Goal: Task Accomplishment & Management: Manage account settings

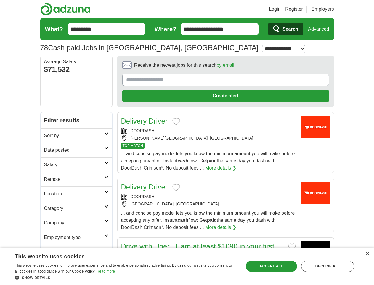
click at [281, 9] on link "Login" at bounding box center [275, 9] width 12 height 7
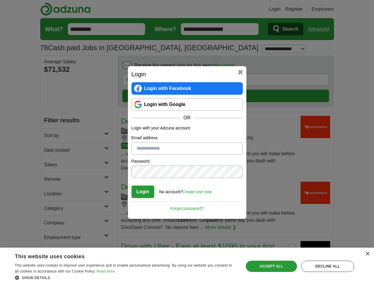
click at [330, 9] on div "Login Login with Facebook Login with Google OR Login with your Adzuna account: …" at bounding box center [187, 142] width 374 height 285
click at [321, 29] on div "Login Login with Facebook Login with Google OR Login with your Adzuna account: …" at bounding box center [187, 142] width 374 height 285
click at [209, 67] on div "Login Login with Facebook Login with Google OR Login with your Adzuna account: …" at bounding box center [187, 142] width 119 height 152
click at [347, 67] on div "Login Login with Facebook Login with Google OR Login with your Adzuna account: …" at bounding box center [187, 142] width 374 height 285
click at [50, 107] on div "Login Login with Facebook Login with Google OR Login with your Adzuna account: …" at bounding box center [187, 142] width 374 height 285
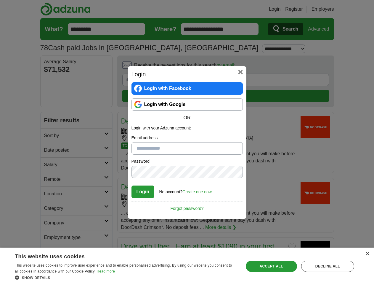
click at [50, 121] on div "Login Login with Facebook Login with Google OR Login with your Adzuna account: …" at bounding box center [187, 142] width 374 height 285
click at [50, 136] on div "Login Login with Facebook Login with Google OR Login with your Adzuna account: …" at bounding box center [187, 142] width 374 height 285
click at [50, 150] on div "Login Login with Facebook Login with Google OR Login with your Adzuna account: …" at bounding box center [187, 142] width 374 height 285
click at [50, 165] on div "Login Login with Facebook Login with Google OR Login with your Adzuna account: …" at bounding box center [187, 142] width 374 height 285
